Goal: Check status: Check status

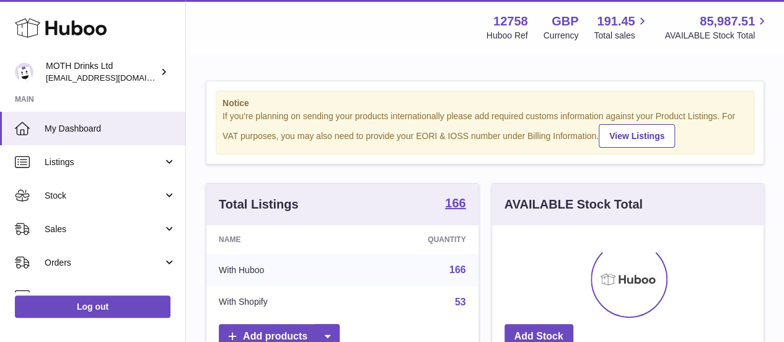
scroll to position [193, 272]
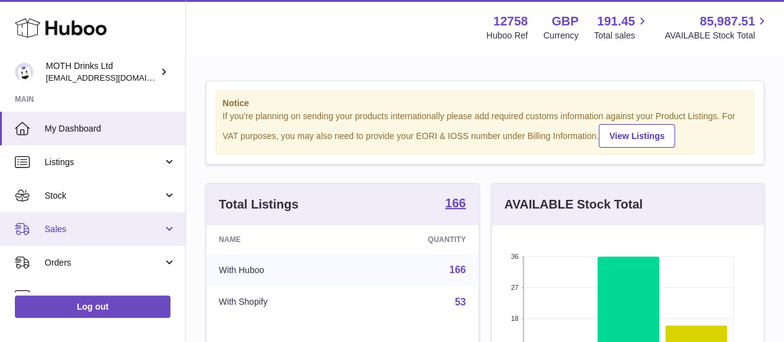
click at [123, 225] on span "Sales" at bounding box center [104, 229] width 118 height 12
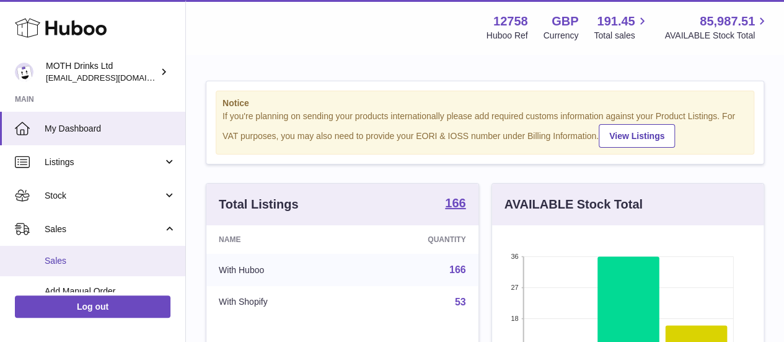
click at [97, 263] on span "Sales" at bounding box center [110, 261] width 131 height 12
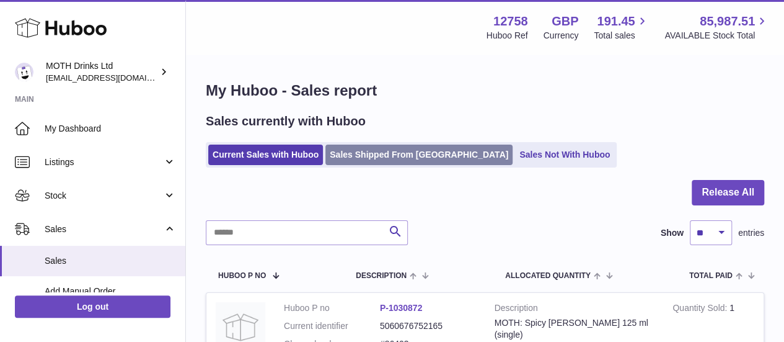
click at [357, 161] on link "Sales Shipped From Huboo" at bounding box center [418, 154] width 187 height 20
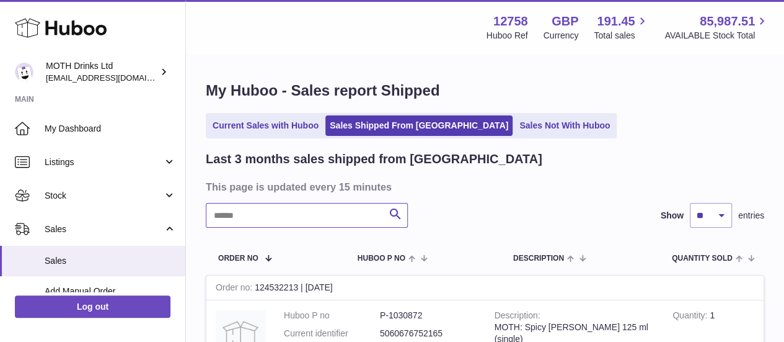
click at [260, 210] on input "text" at bounding box center [307, 215] width 202 height 25
paste input "********"
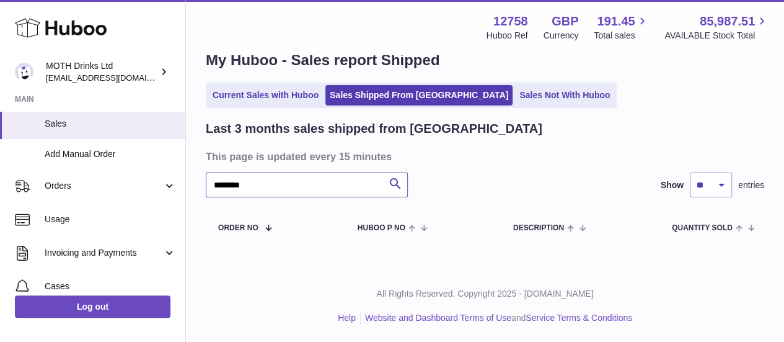
scroll to position [140, 0]
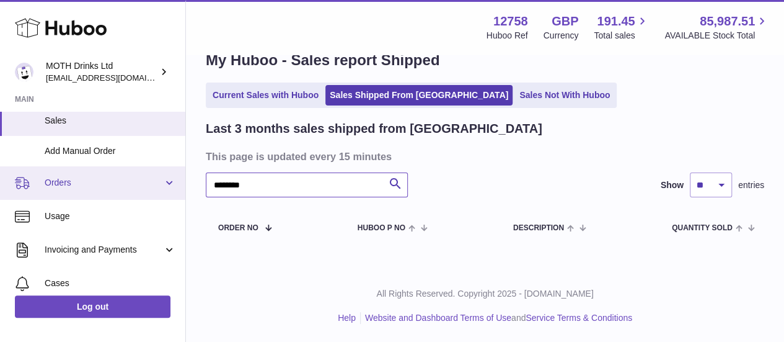
type input "********"
click at [104, 188] on link "Orders" at bounding box center [92, 182] width 185 height 33
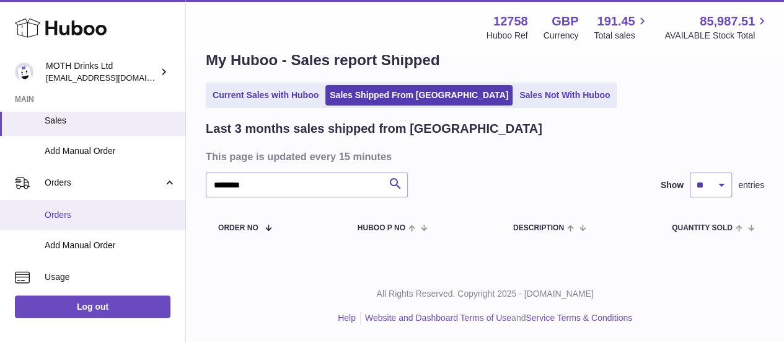
click at [93, 216] on span "Orders" at bounding box center [110, 215] width 131 height 12
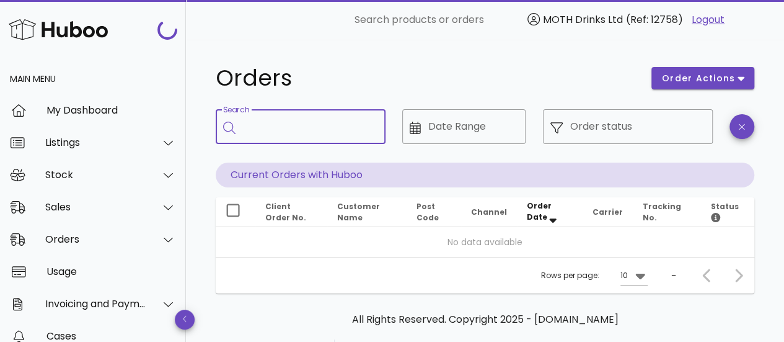
click at [294, 122] on input "Search" at bounding box center [309, 127] width 133 height 20
paste input "********"
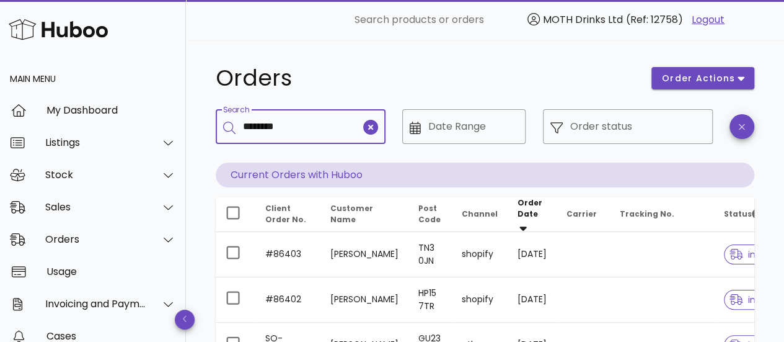
type input "********"
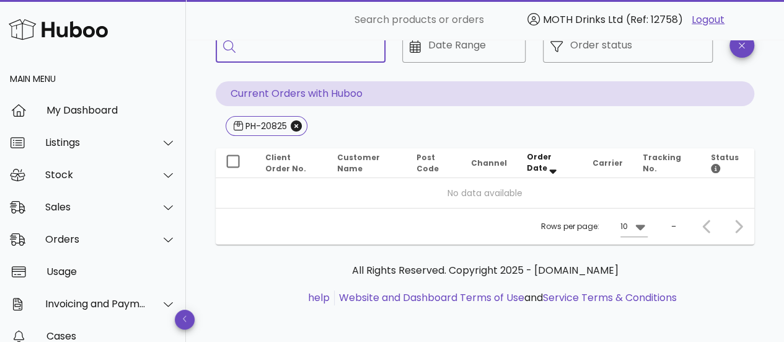
scroll to position [82, 0]
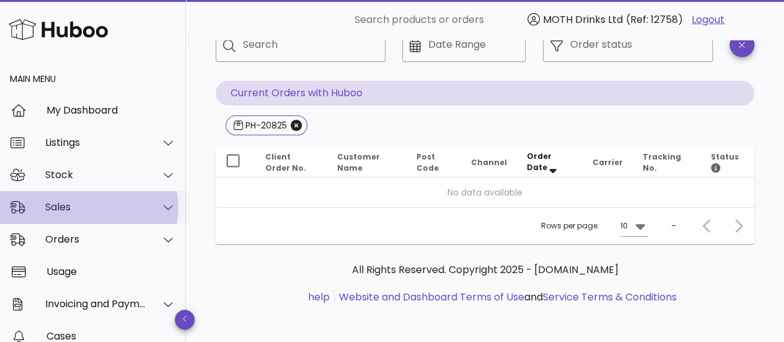
click at [78, 208] on div "Sales" at bounding box center [95, 207] width 101 height 12
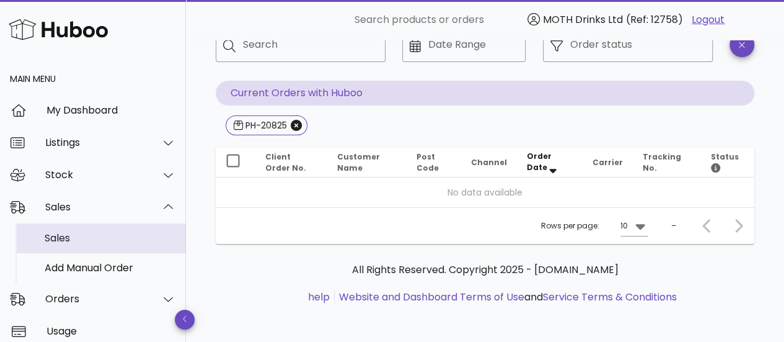
click at [98, 235] on div "Sales" at bounding box center [110, 238] width 131 height 12
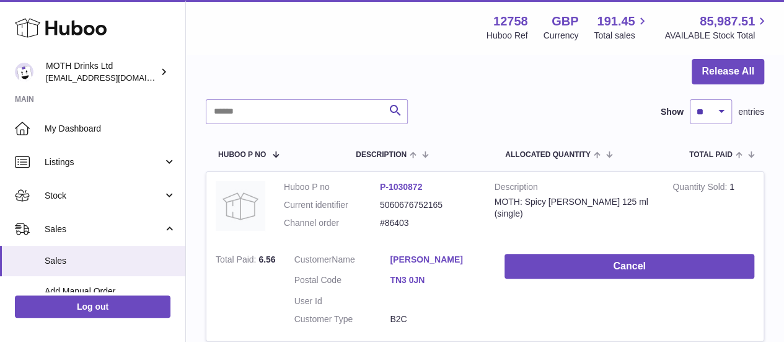
scroll to position [122, 0]
drag, startPoint x: 427, startPoint y: 220, endPoint x: 376, endPoint y: 223, distance: 51.5
click at [376, 223] on dl "Huboo P no P-1030872 Current identifier 5060676752165 Channel order #86403" at bounding box center [380, 207] width 192 height 54
copy dl "#86403"
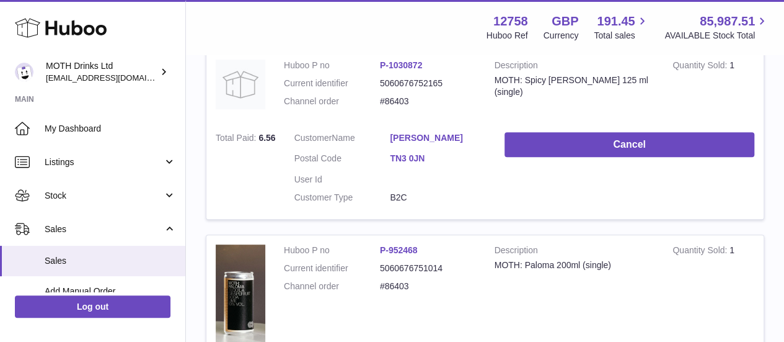
scroll to position [0, 0]
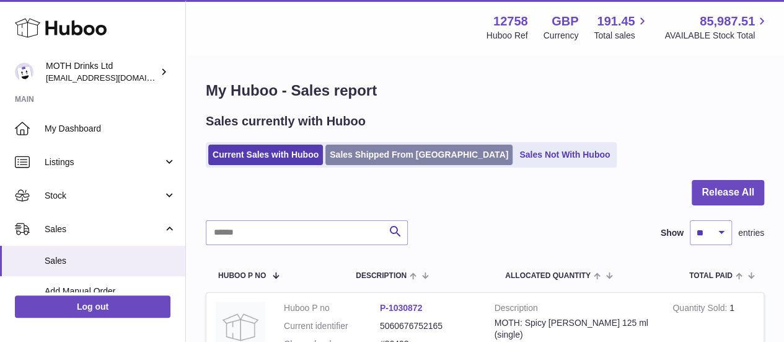
click at [350, 154] on link "Sales Shipped From [GEOGRAPHIC_DATA]" at bounding box center [418, 154] width 187 height 20
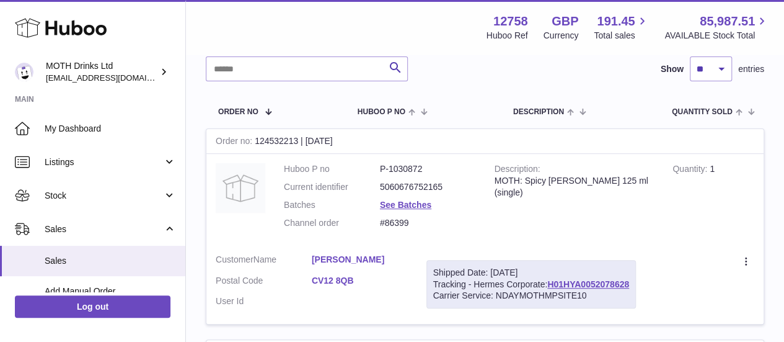
scroll to position [147, 0]
drag, startPoint x: 421, startPoint y: 223, endPoint x: 377, endPoint y: 223, distance: 44.0
click at [377, 223] on dl "Huboo P no P-1030872 Current identifier 5060676752165 Batches See Batches Chann…" at bounding box center [380, 198] width 192 height 72
copy dl "#86399"
